Goal: Information Seeking & Learning: Learn about a topic

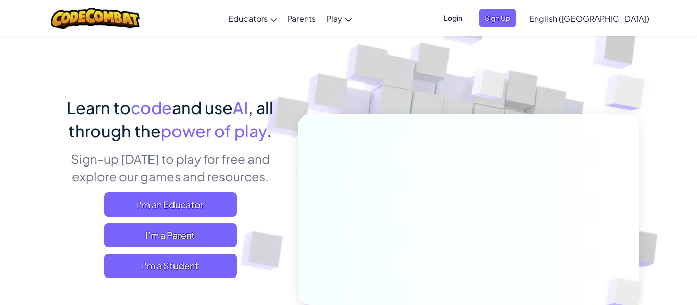
scroll to position [28, 0]
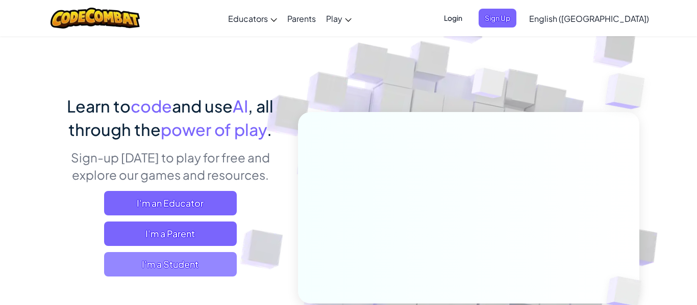
click at [197, 257] on span "I'm a Student" at bounding box center [170, 264] width 133 height 24
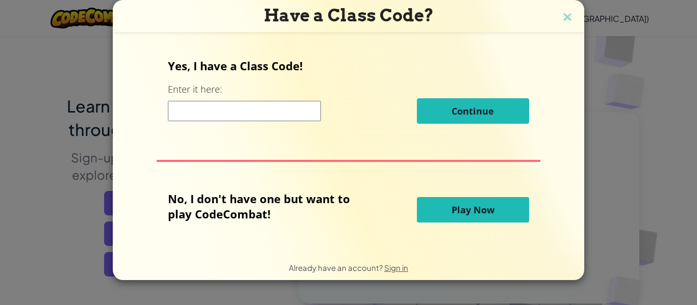
click at [274, 113] on input at bounding box center [244, 111] width 153 height 20
type input "DrinkArmyHome"
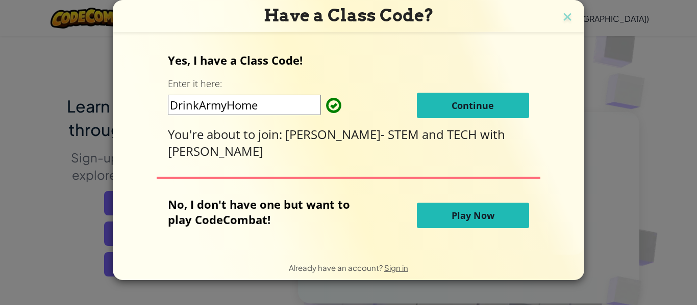
click at [469, 106] on span "Continue" at bounding box center [472, 105] width 42 height 12
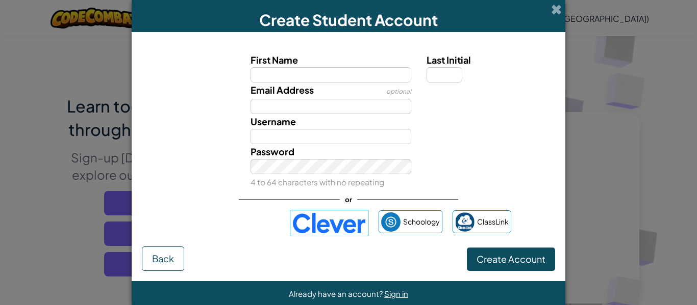
click at [322, 223] on img at bounding box center [329, 223] width 79 height 27
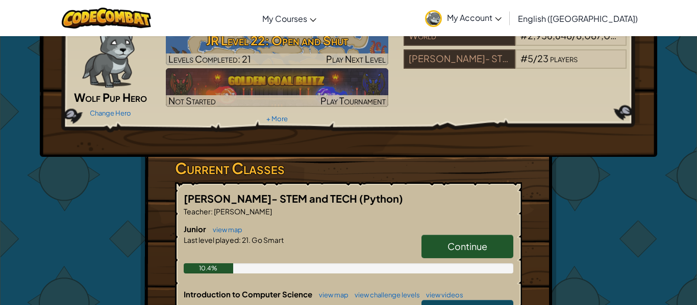
scroll to position [55, 0]
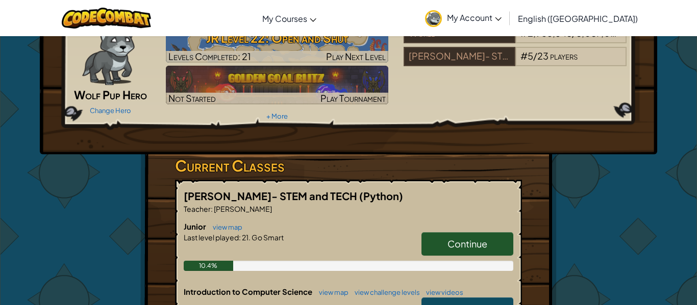
click at [457, 244] on span "Continue" at bounding box center [467, 244] width 40 height 12
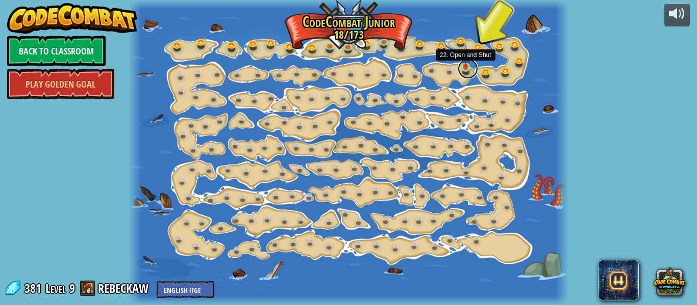
click at [460, 70] on link at bounding box center [467, 69] width 20 height 20
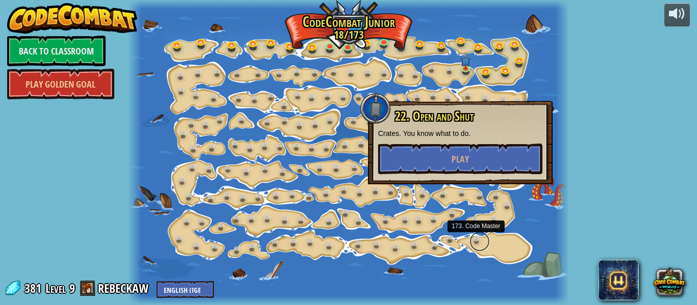
click at [476, 243] on link at bounding box center [479, 241] width 20 height 20
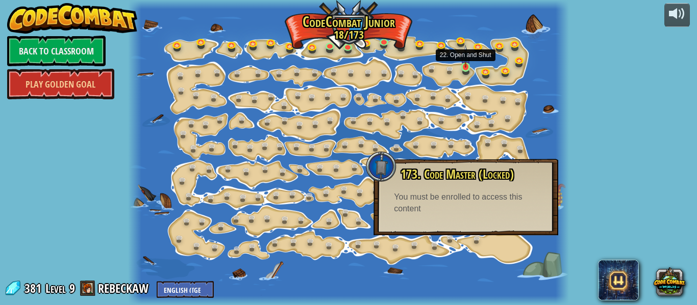
click at [460, 64] on img at bounding box center [465, 56] width 10 height 22
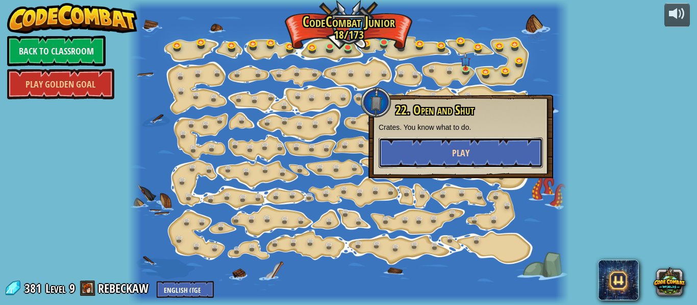
click at [484, 161] on button "Play" at bounding box center [460, 153] width 164 height 31
